Goal: Task Accomplishment & Management: Complete application form

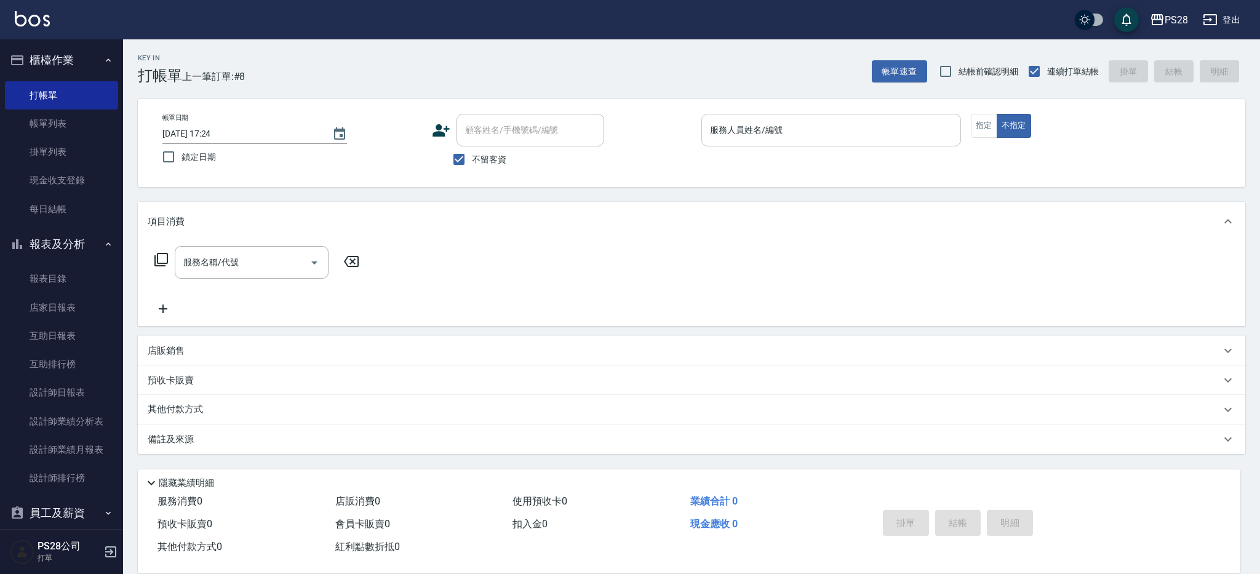
click at [728, 120] on div "服務人員姓名/編號 服務人員姓名/編號" at bounding box center [831, 130] width 260 height 33
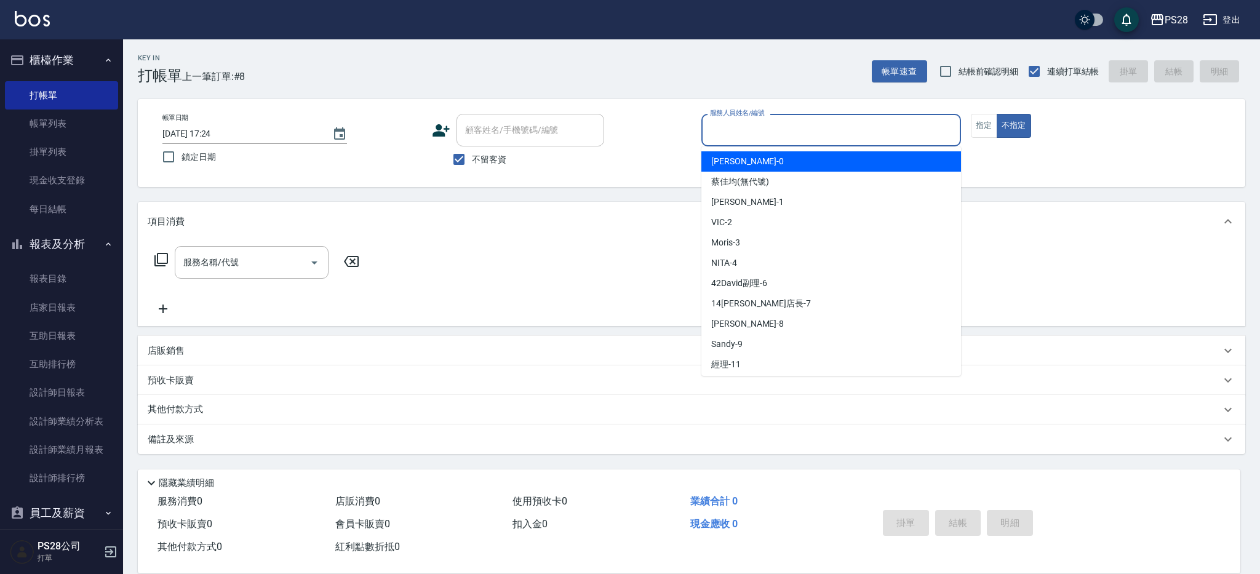
type input "ㄅ"
type input "[PERSON_NAME]-1"
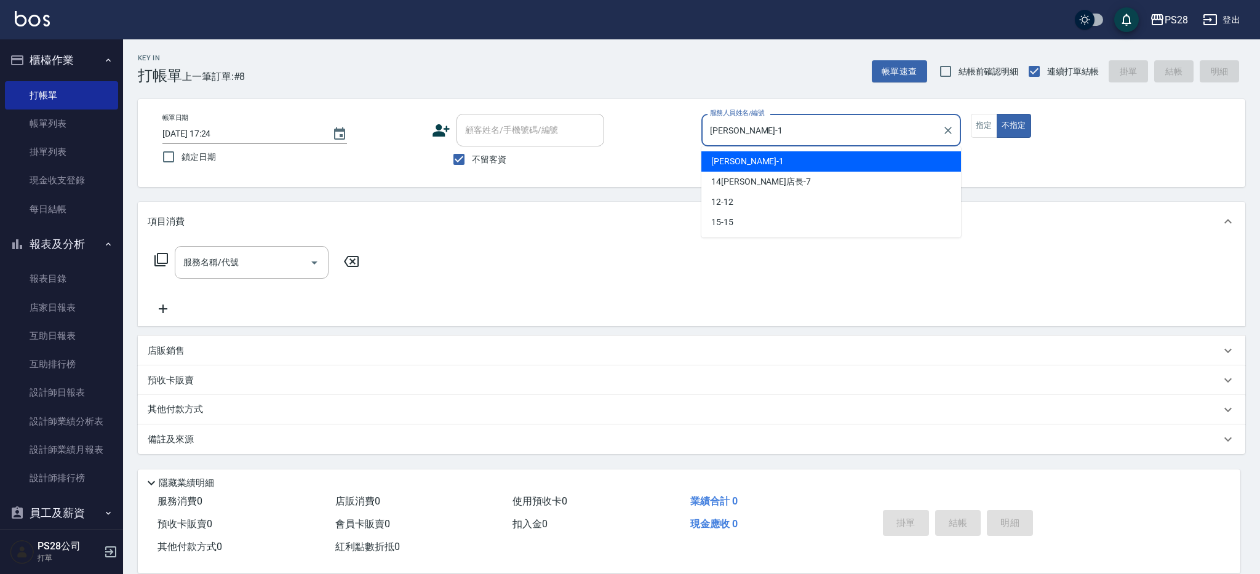
type button "false"
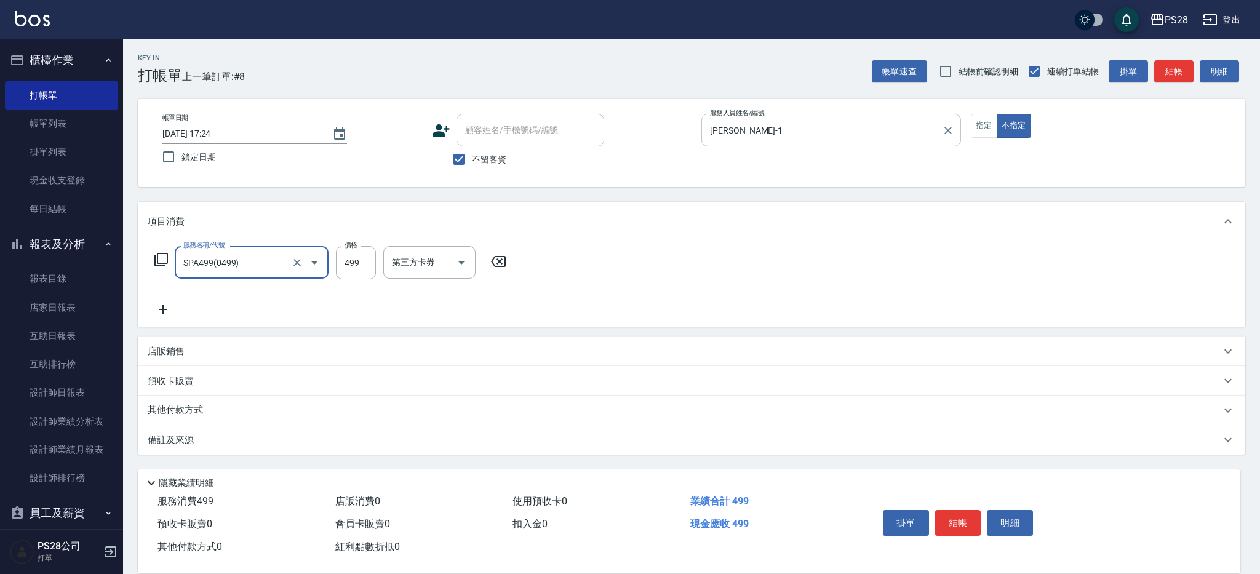
type input "SPA499(0499)"
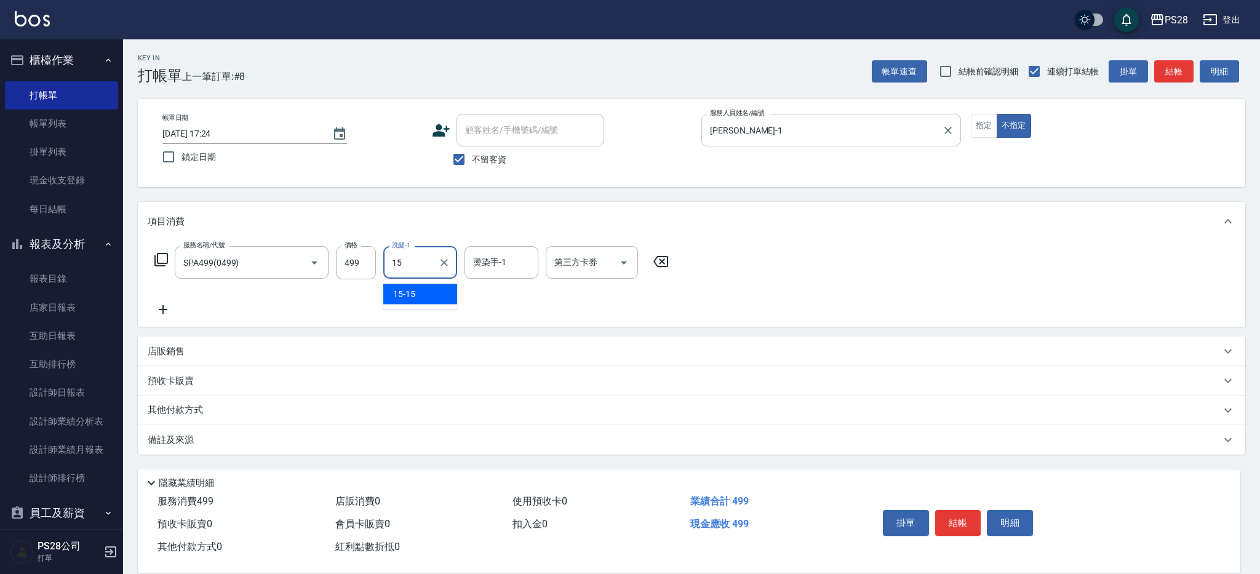
type input "15-15"
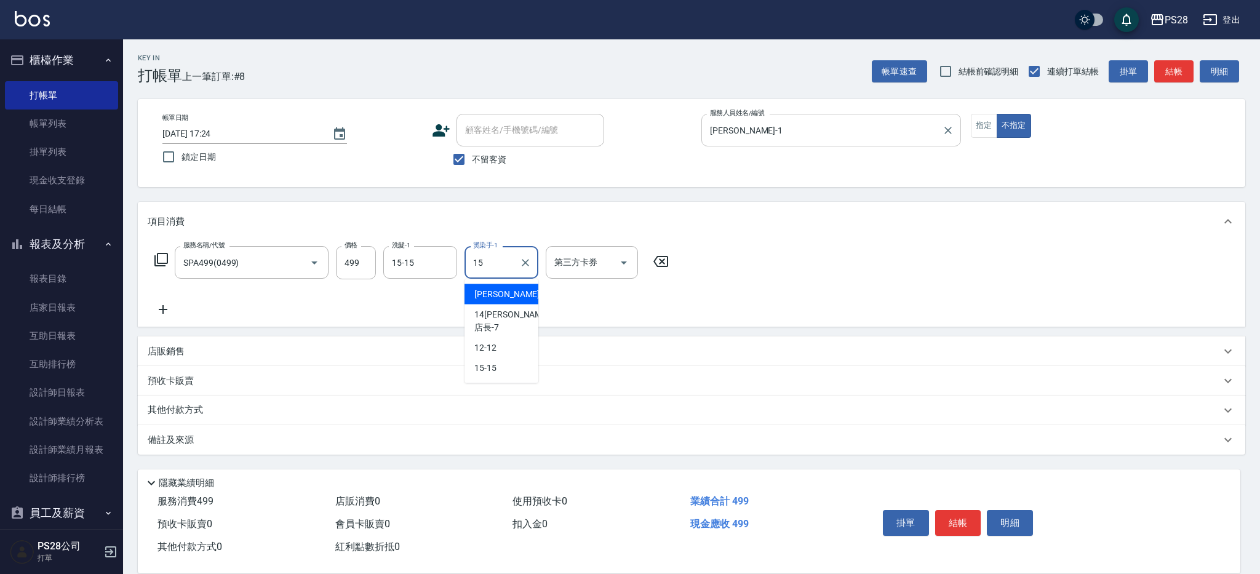
type input "15-15"
click at [945, 516] on button "結帳" at bounding box center [958, 523] width 46 height 26
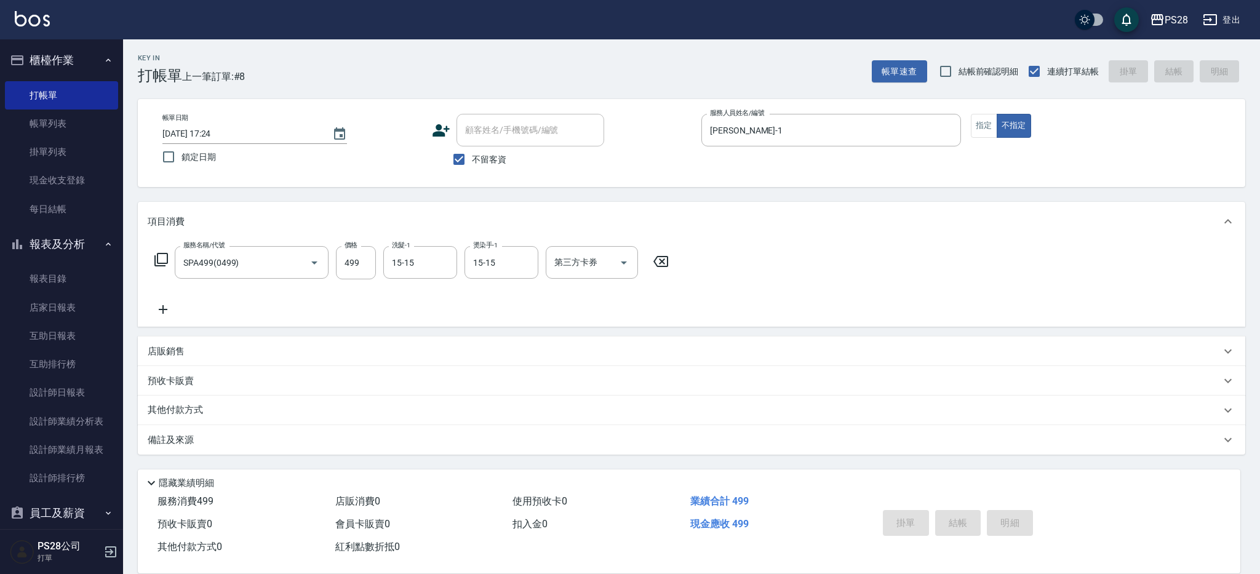
type input "[DATE] 18:55"
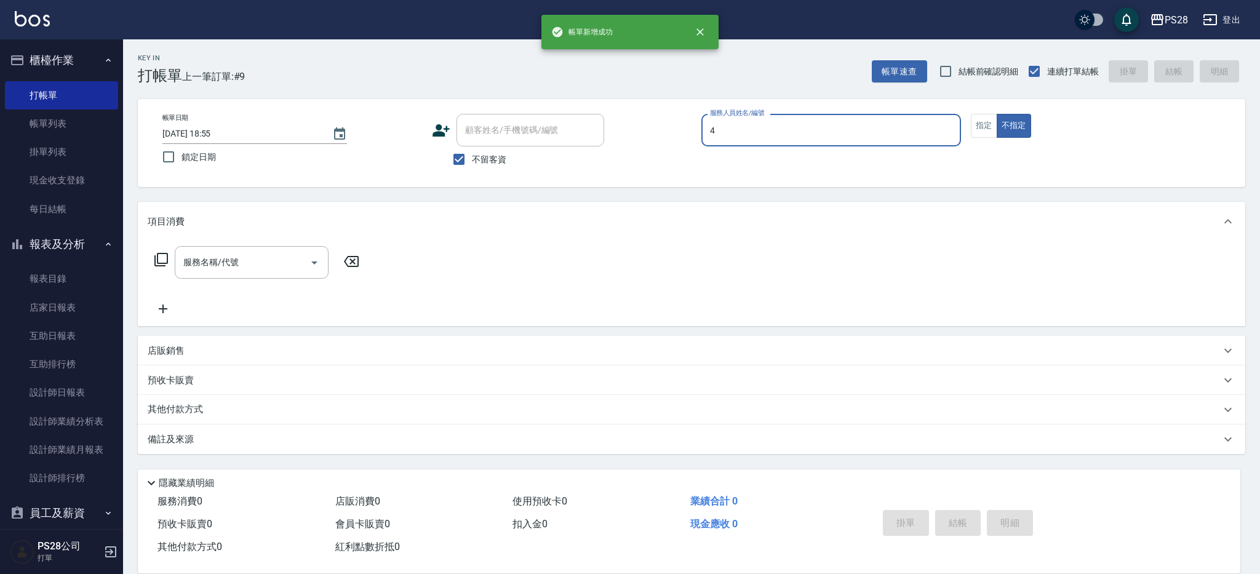
type input "NITA-4"
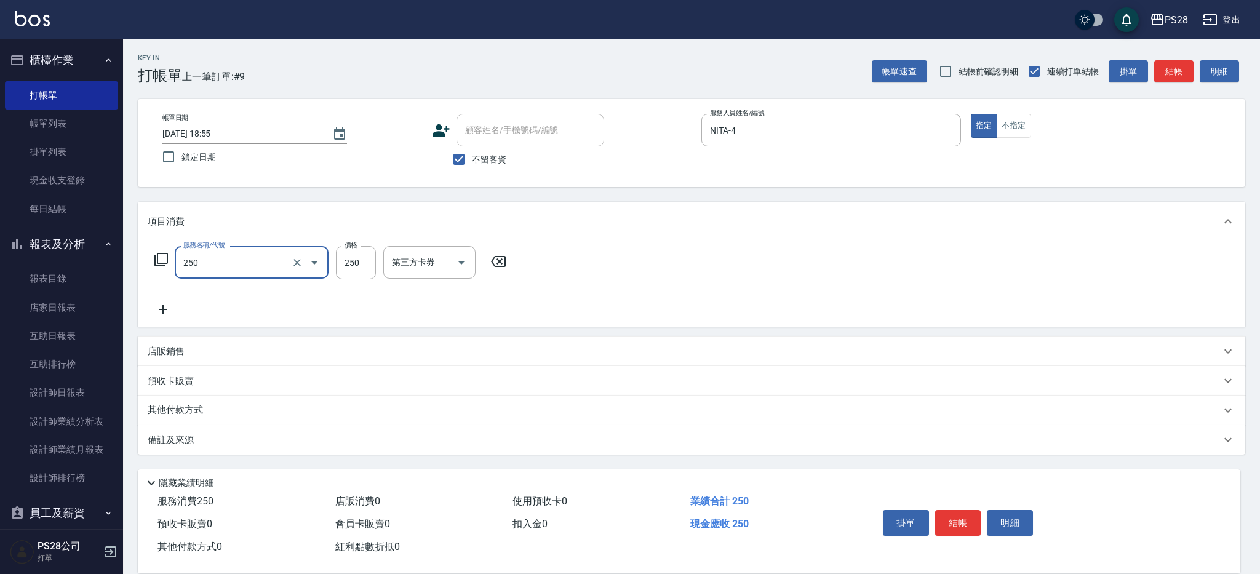
type input "單剪(250)"
type input "199"
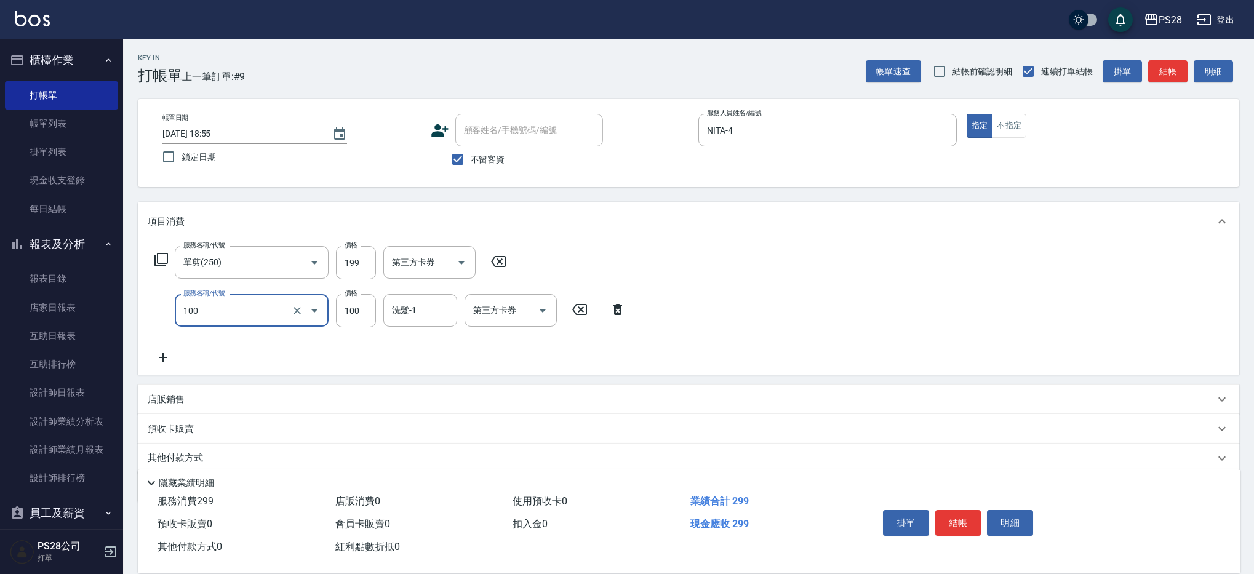
type input "洗髮(100)"
type input "12-12"
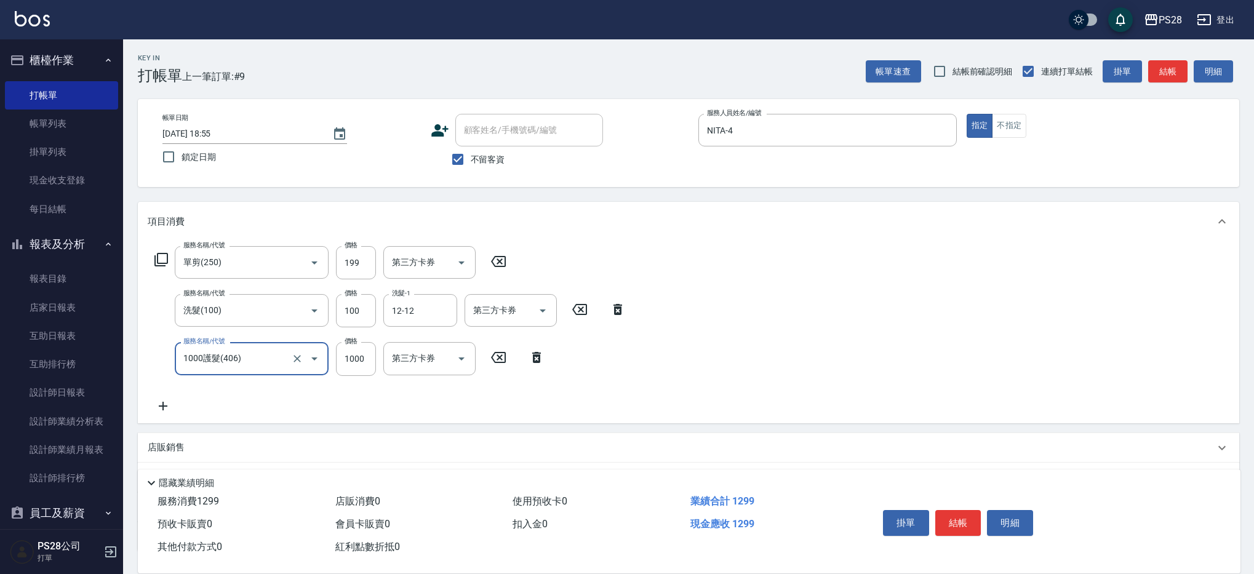
type input "1000護髮(406)"
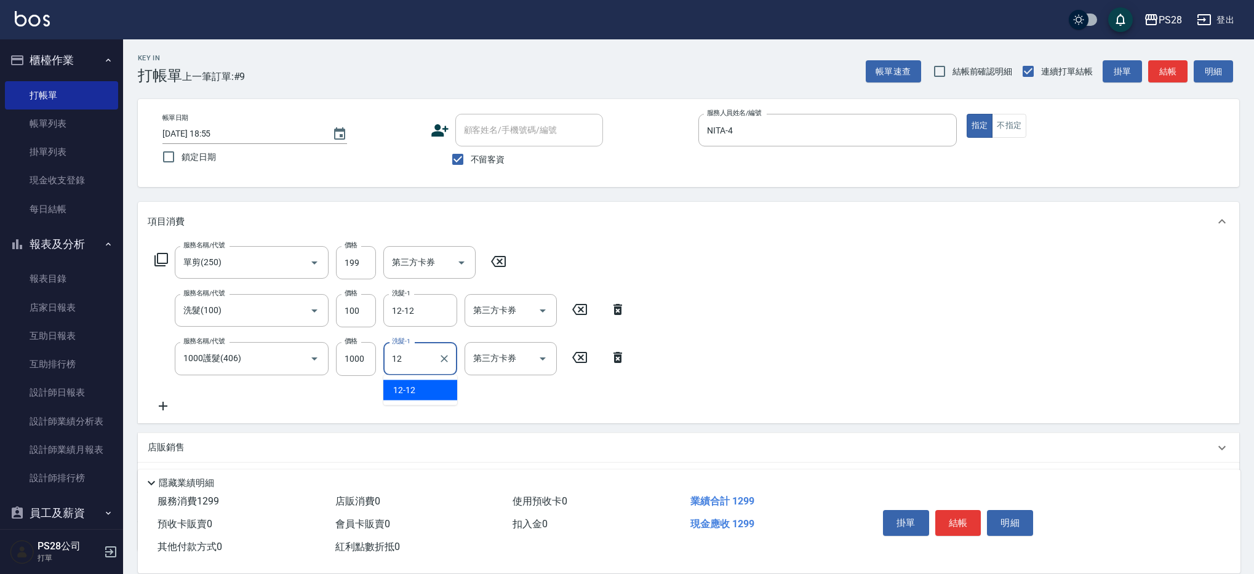
type input "12-12"
click at [964, 513] on button "結帳" at bounding box center [958, 523] width 46 height 26
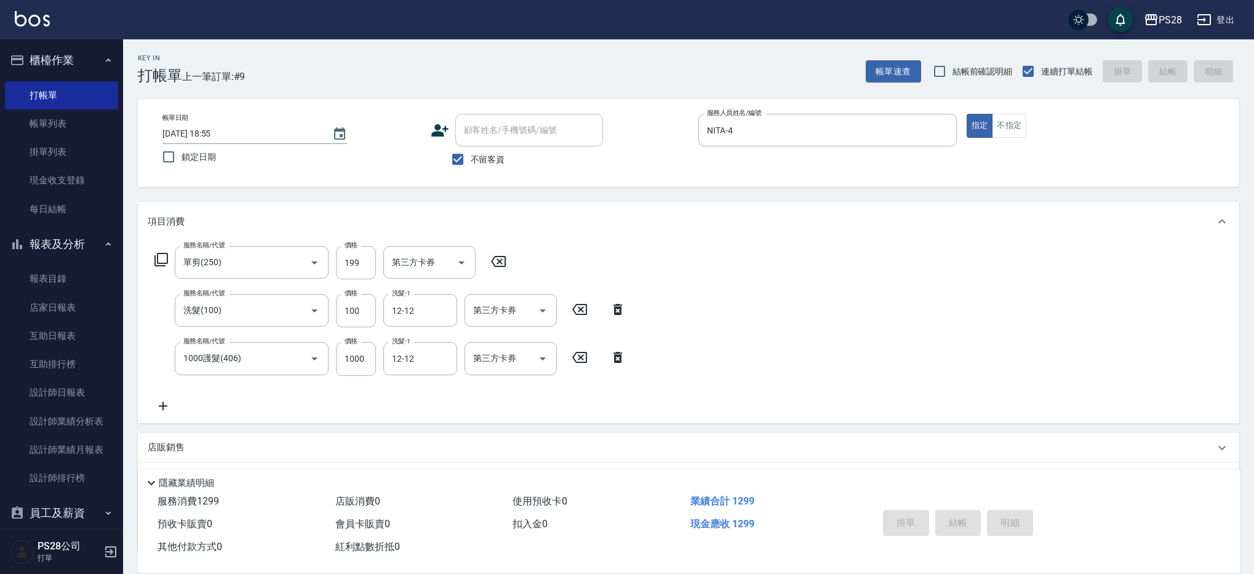
type input "[DATE] 18:56"
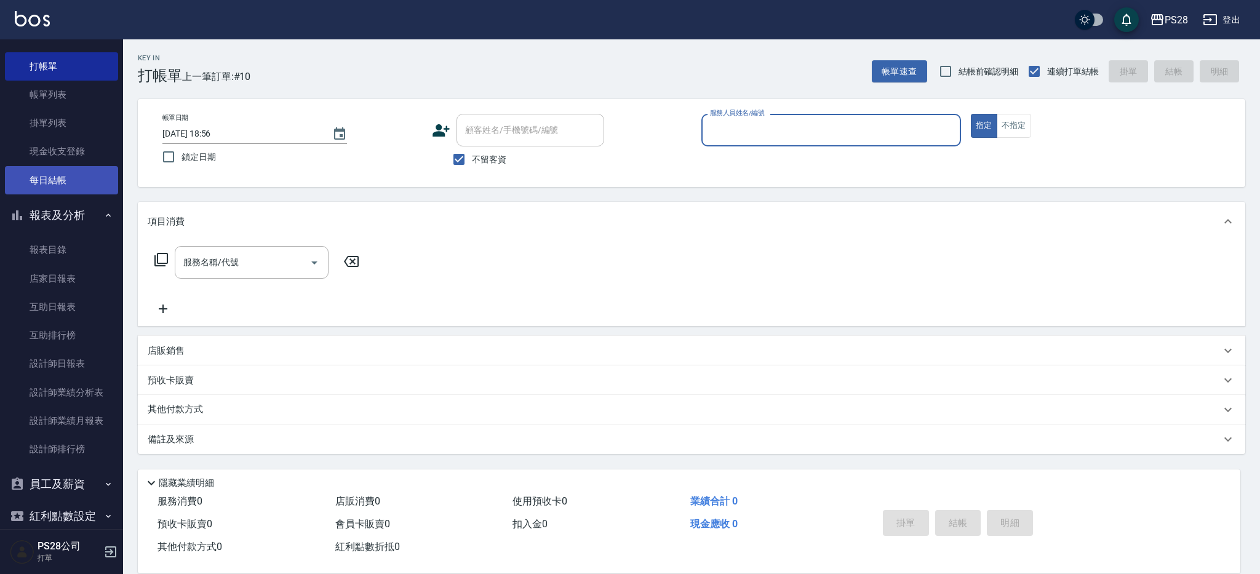
scroll to position [46, 0]
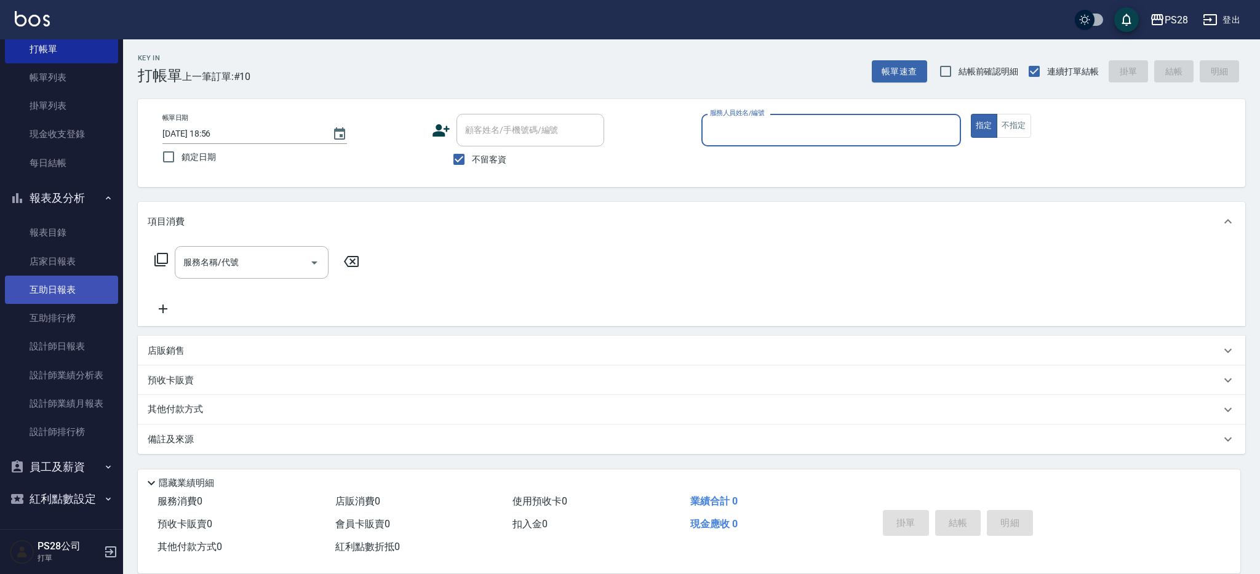
click at [41, 293] on link "互助日報表" at bounding box center [61, 290] width 113 height 28
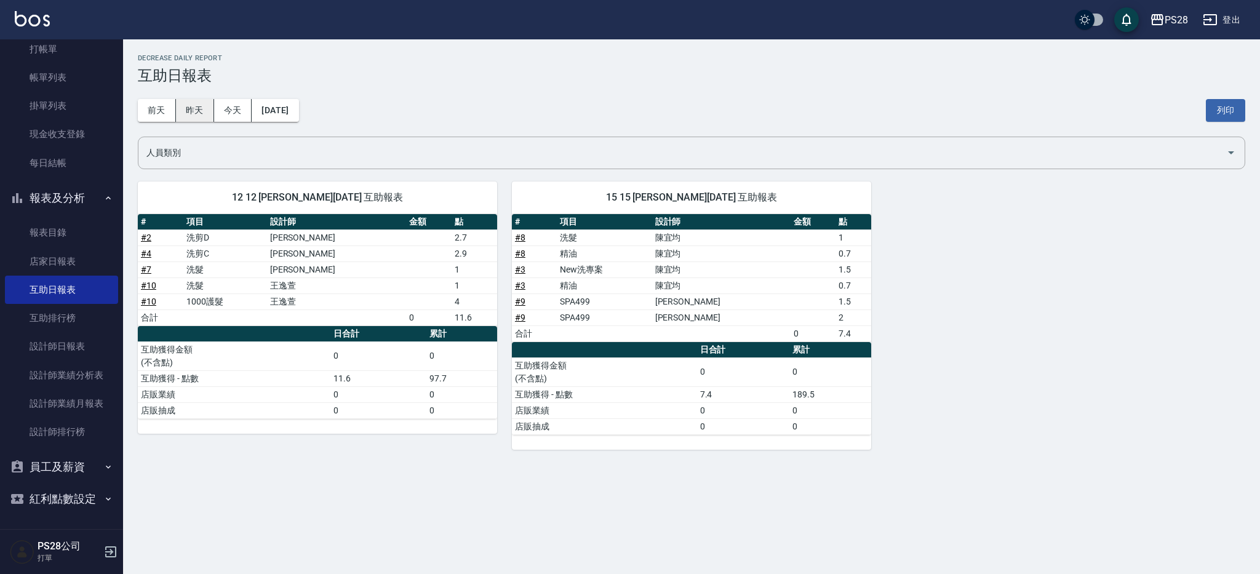
click at [199, 119] on button "昨天" at bounding box center [195, 110] width 38 height 23
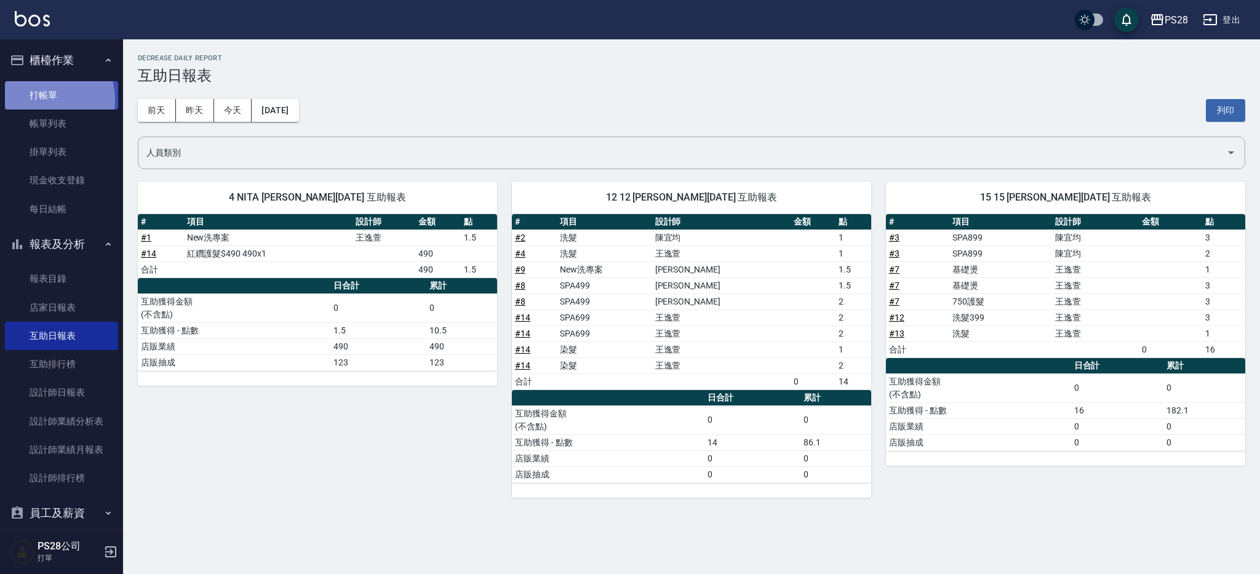
click at [39, 100] on link "打帳單" at bounding box center [61, 95] width 113 height 28
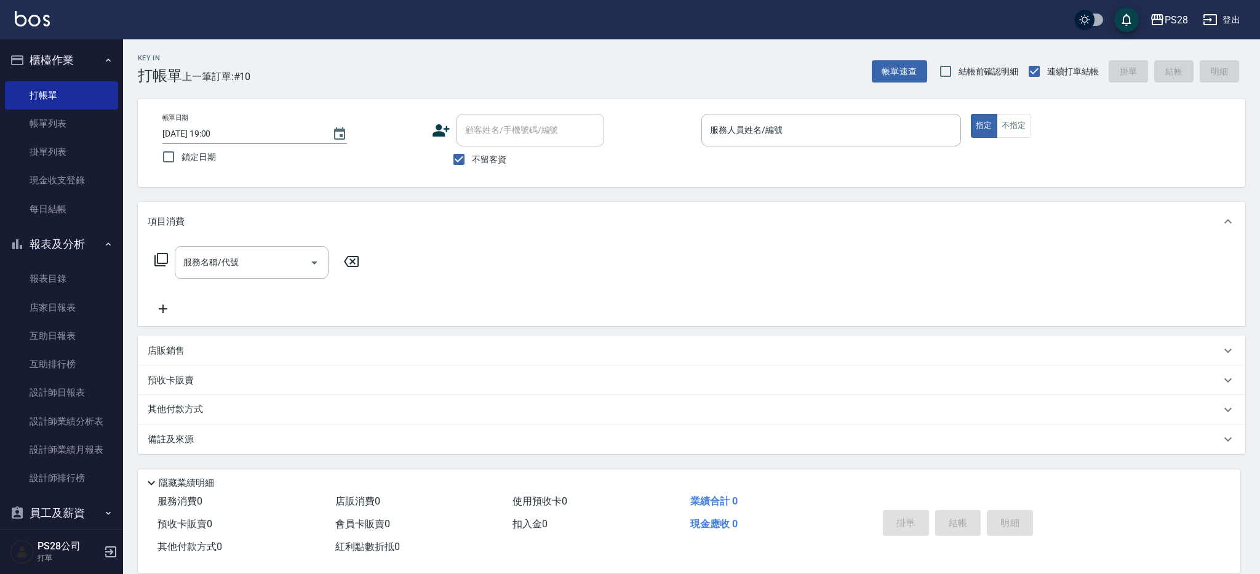
click at [280, 341] on div "店販銷售" at bounding box center [691, 351] width 1107 height 30
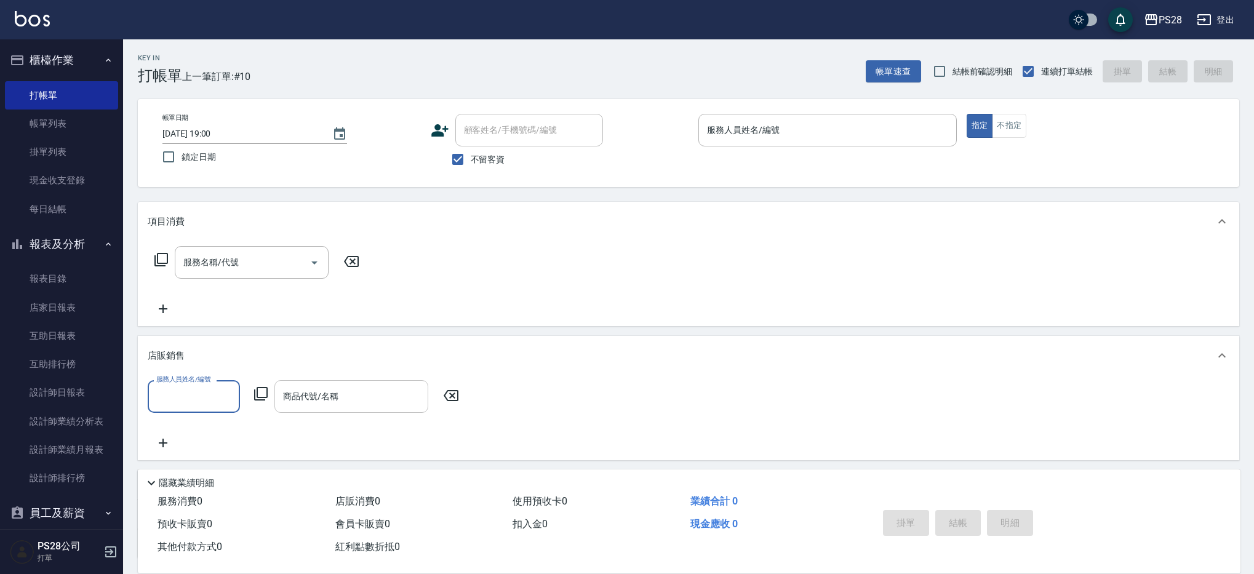
click at [361, 389] on input "商品代號/名稱" at bounding box center [351, 397] width 143 height 22
type input "ˇ"
type input "3"
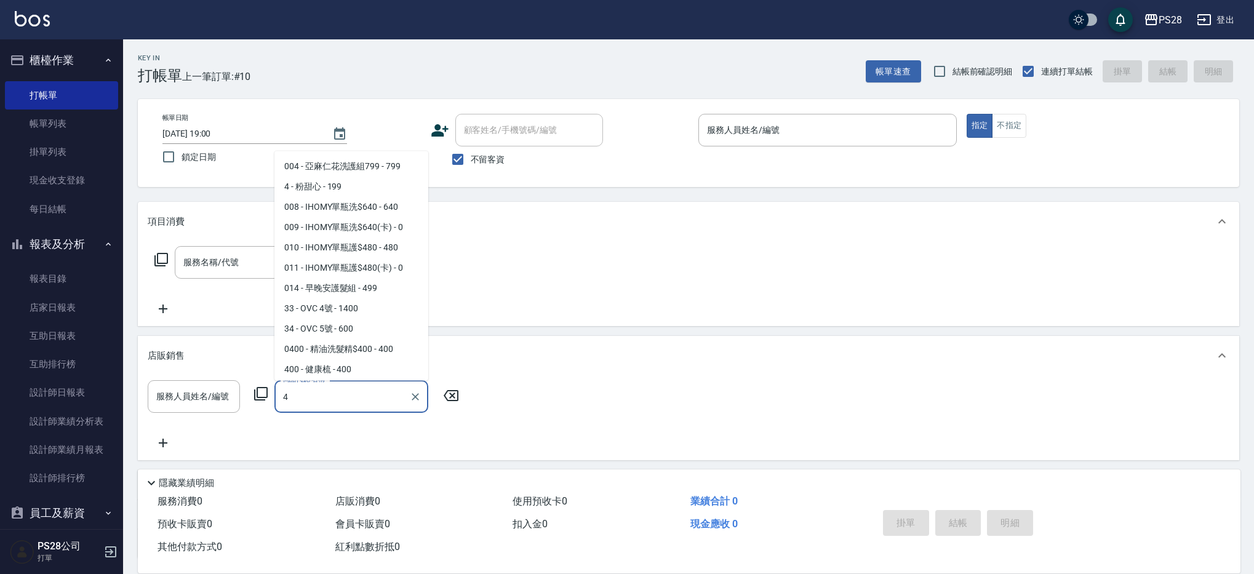
type input "4"
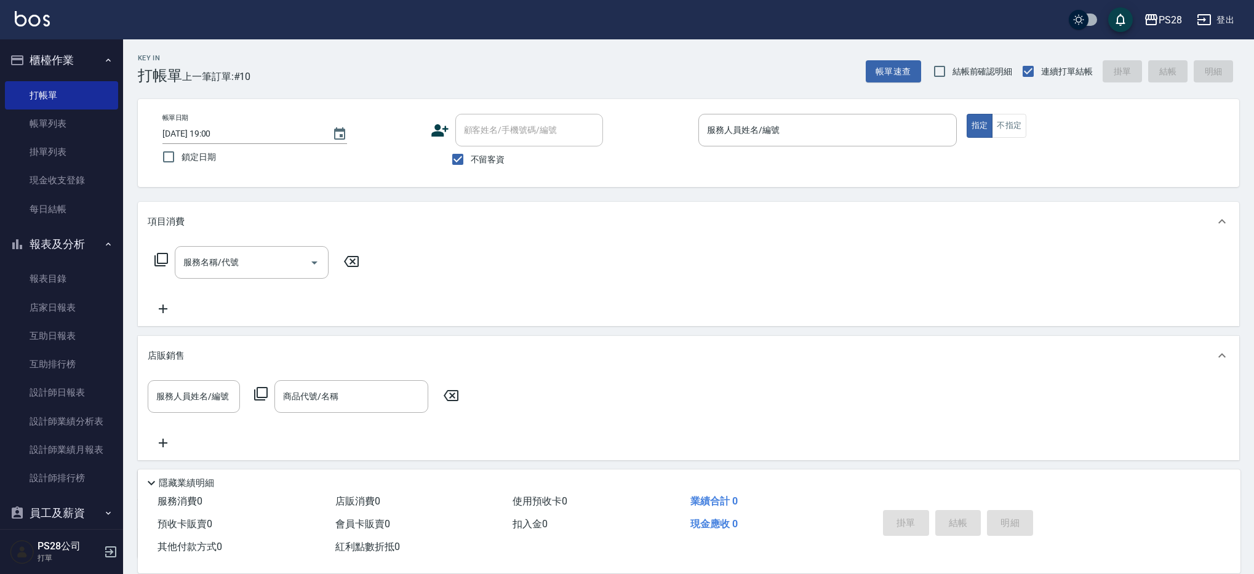
click at [507, 236] on div "項目消費" at bounding box center [688, 221] width 1101 height 39
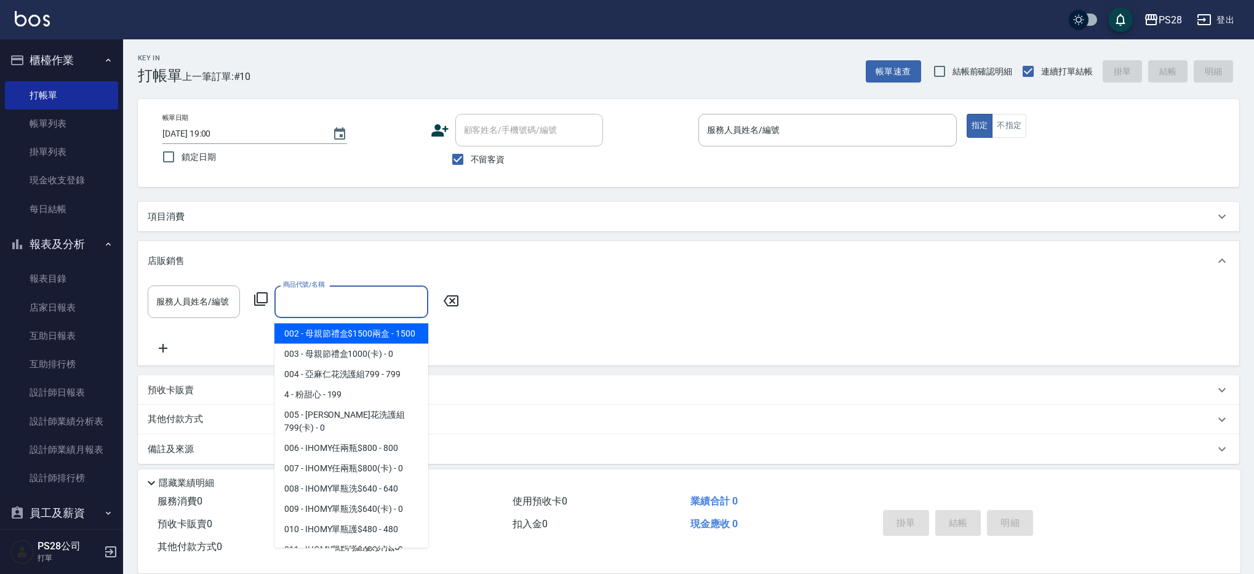
click at [376, 293] on input "商品代號/名稱" at bounding box center [351, 302] width 143 height 22
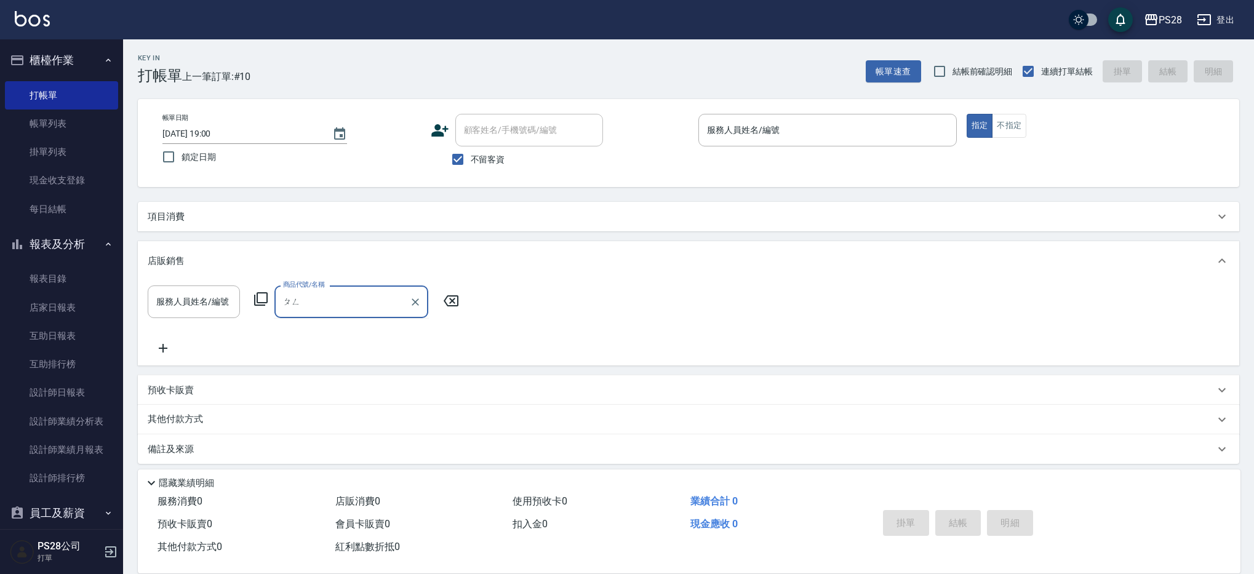
type input "澎"
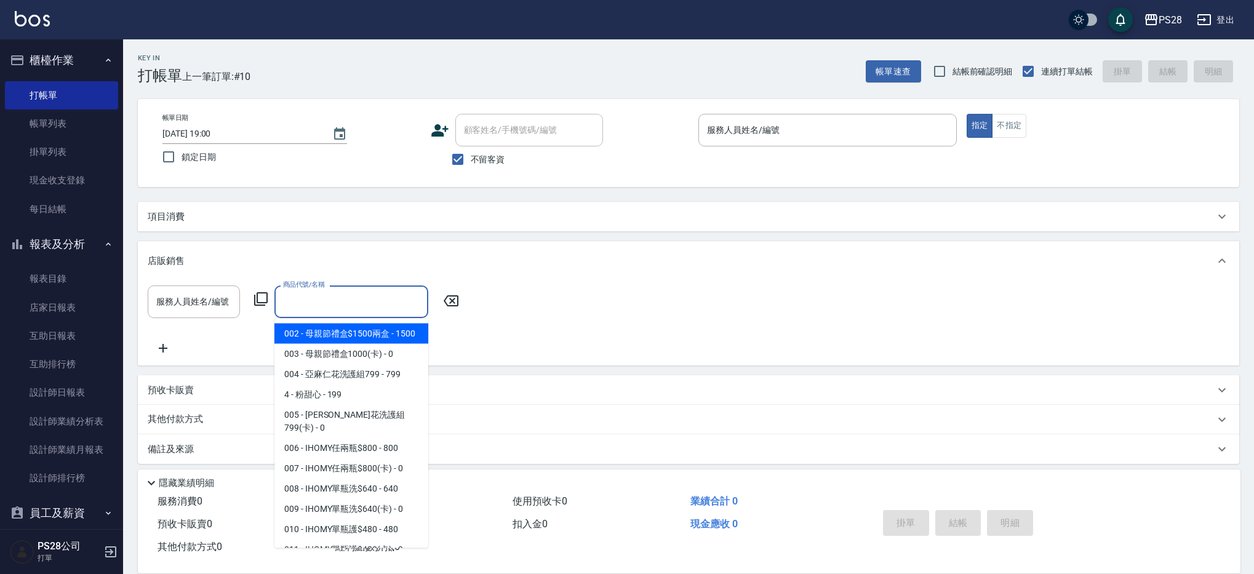
drag, startPoint x: 306, startPoint y: 51, endPoint x: 309, endPoint y: 58, distance: 8.0
click at [306, 52] on div "Key In 打帳單 上一筆訂單:#10 帳單速查 結帳前確認明細 連續打單結帳 掛單 結帳 明細" at bounding box center [681, 61] width 1116 height 45
click at [308, 308] on input "商品代號/名稱" at bounding box center [351, 302] width 143 height 22
click at [332, 195] on div "Key In 打帳單 上一筆訂單:#10 帳單速查 結帳前確認明細 連續打單結帳 掛單 結帳 明細 帳單日期 [DATE] 19:00 鎖定日期 顧客姓名/手…" at bounding box center [688, 309] width 1131 height 541
